Goal: Information Seeking & Learning: Learn about a topic

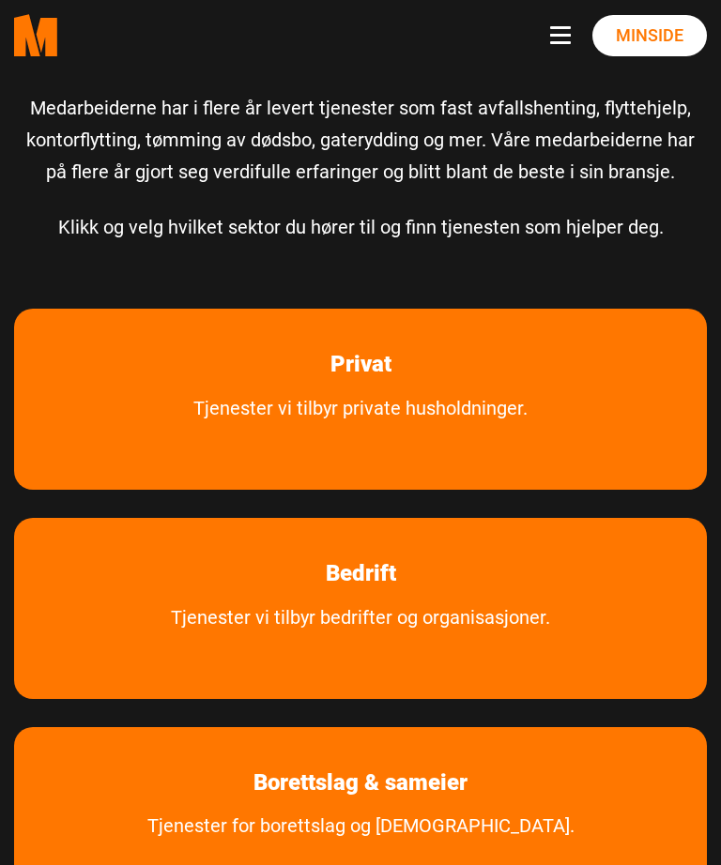
scroll to position [118, 0]
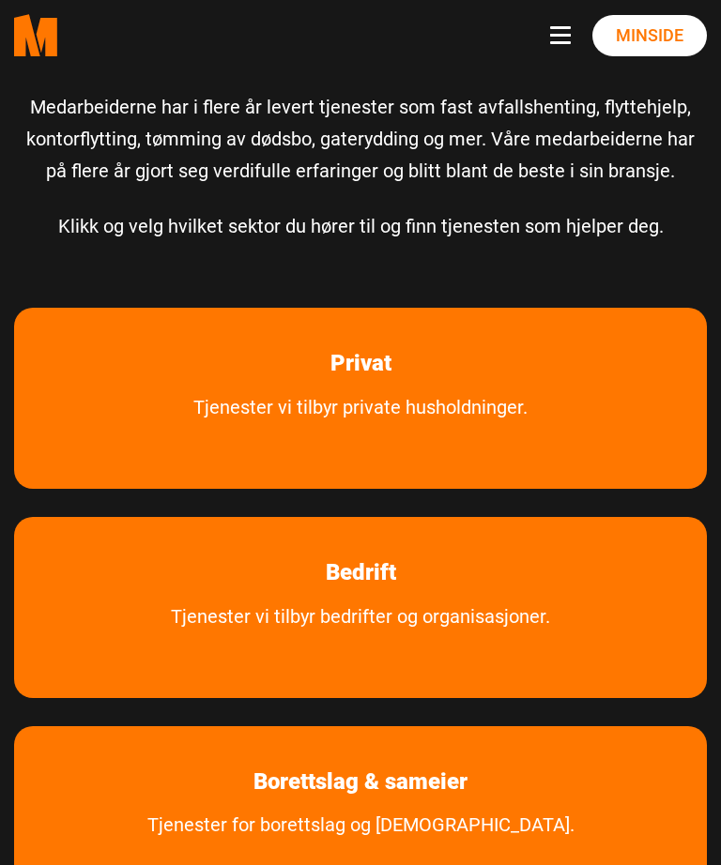
click at [375, 364] on link "Privat" at bounding box center [360, 364] width 117 height 84
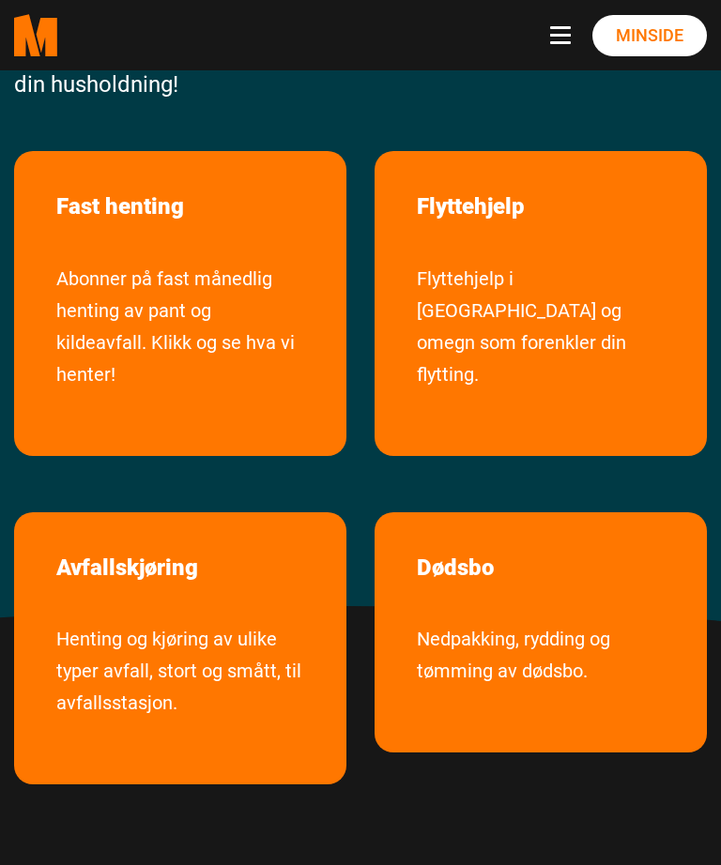
scroll to position [321, 0]
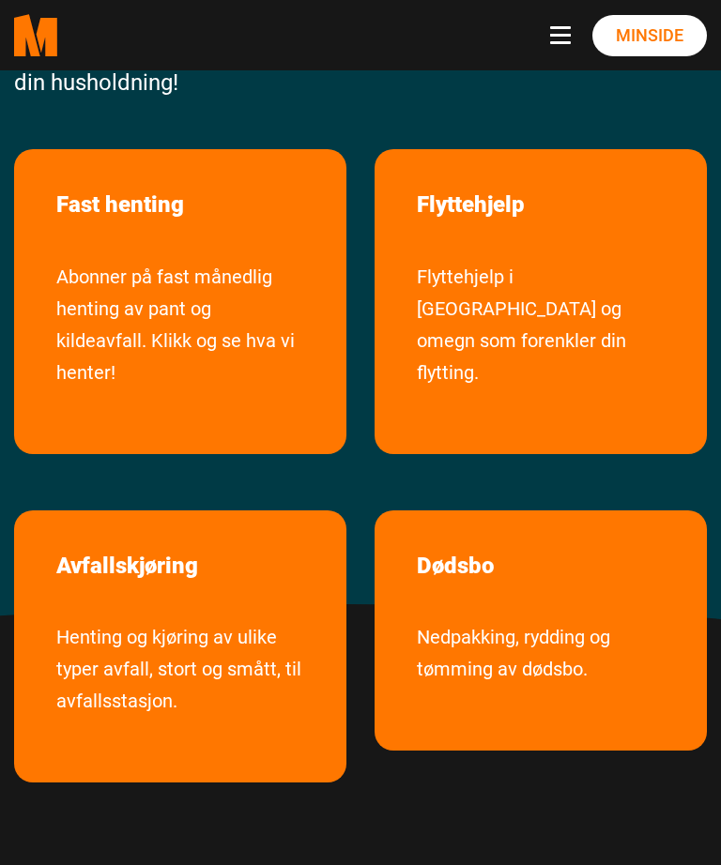
click at [496, 621] on link "Nedpakking, rydding og tømming av dødsbo." at bounding box center [541, 667] width 304 height 92
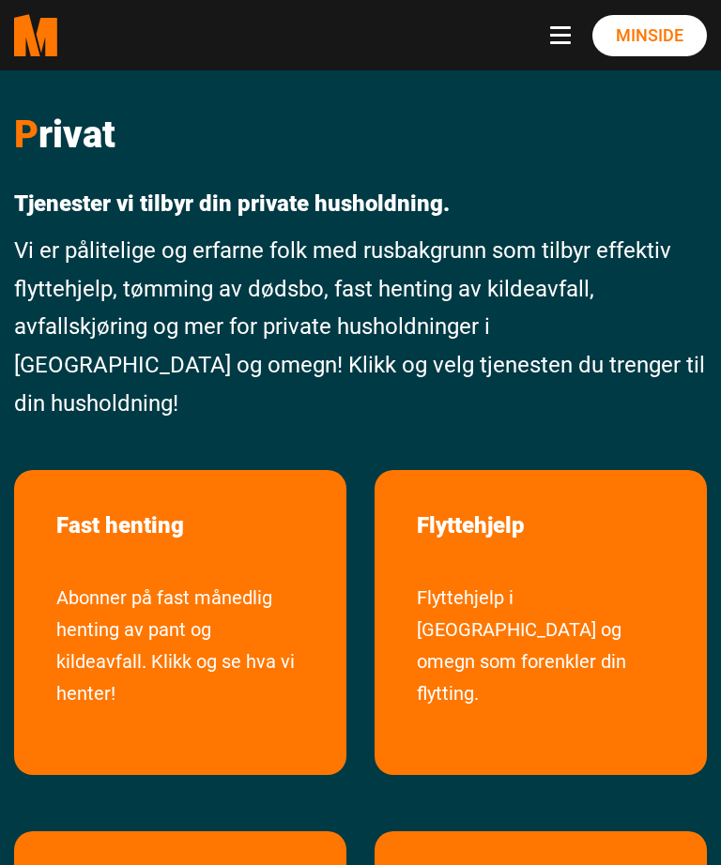
scroll to position [380, 0]
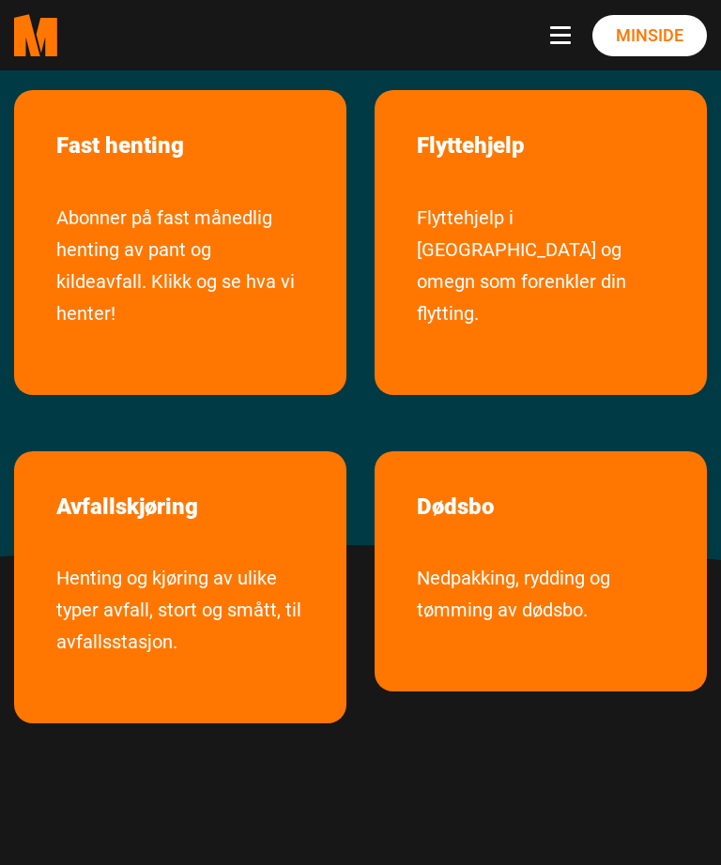
click at [214, 562] on link "Henting og kjøring av ulike typer avfall, stort og smått, til avfallsstasjon." at bounding box center [180, 624] width 304 height 124
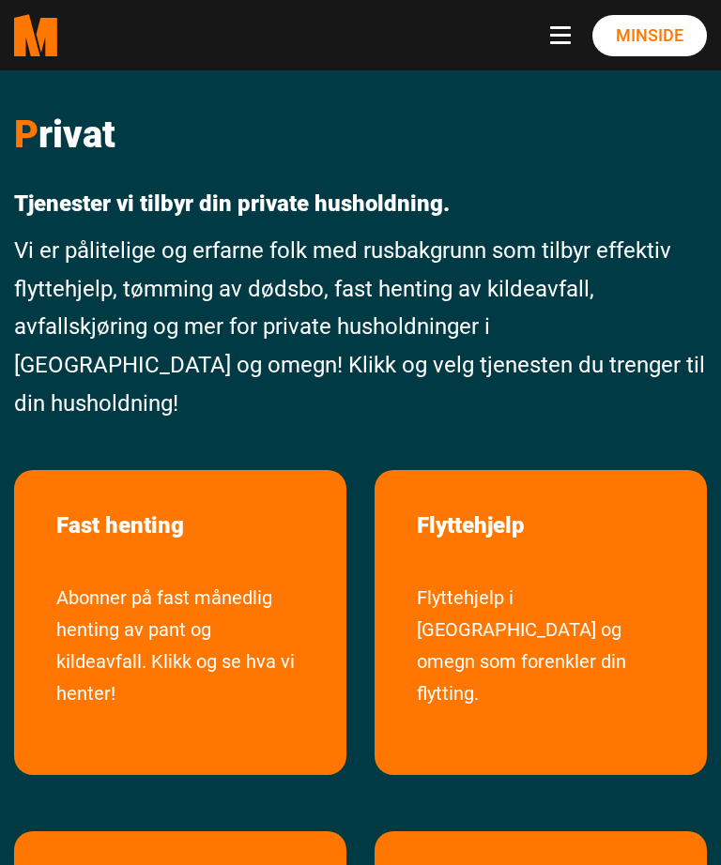
scroll to position [380, 0]
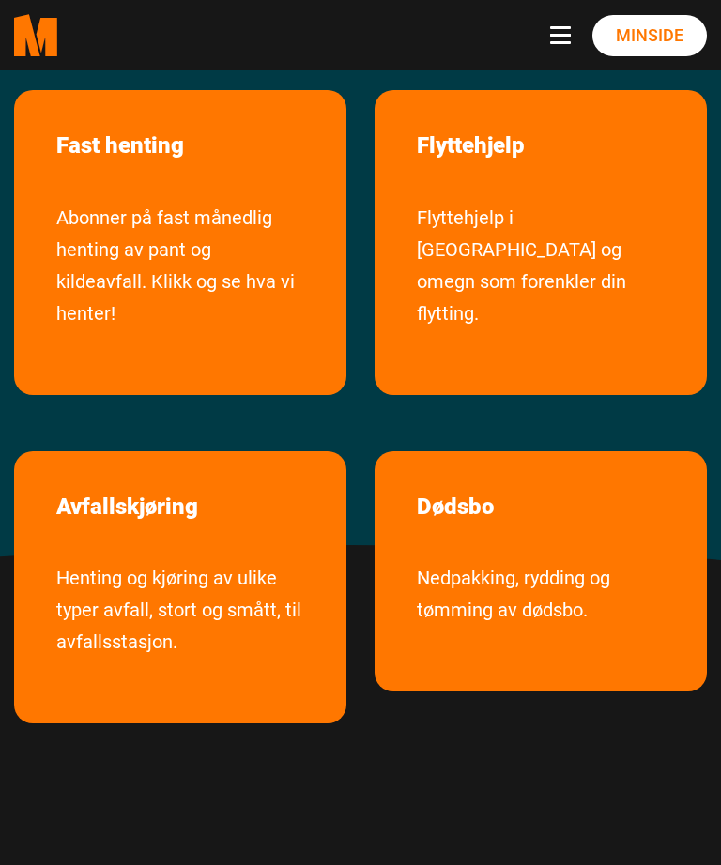
click at [564, 202] on link "Flyttehjelp i Oslo og omegn som forenkler din flytting." at bounding box center [541, 280] width 304 height 156
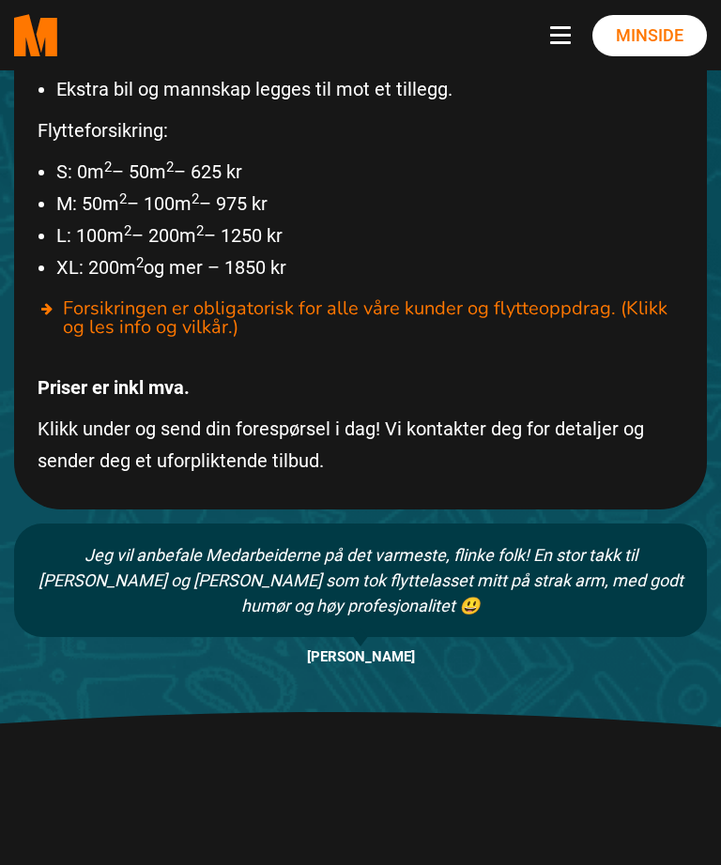
scroll to position [883, 0]
